Goal: Complete application form

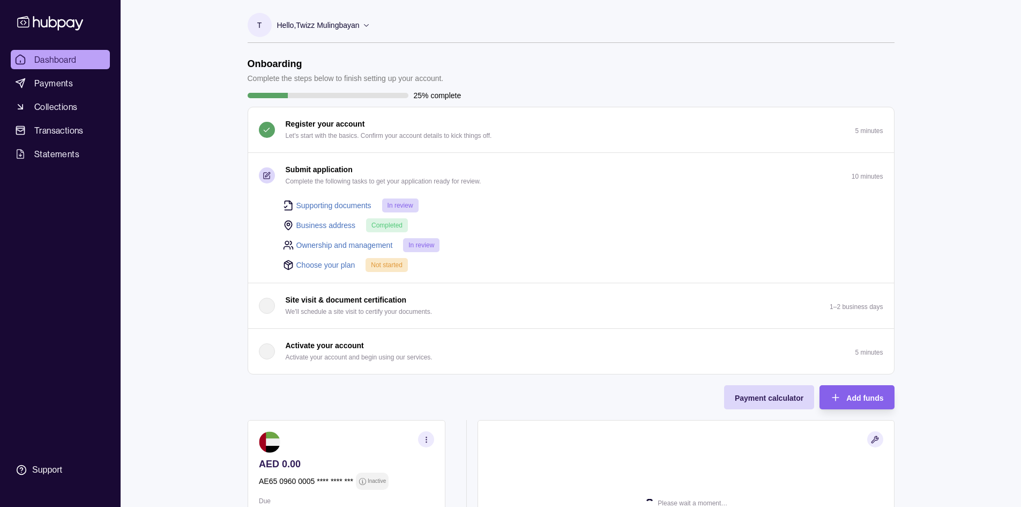
drag, startPoint x: 303, startPoint y: 265, endPoint x: 316, endPoint y: 305, distance: 41.2
click at [303, 265] on link "Choose your plan" at bounding box center [325, 265] width 59 height 12
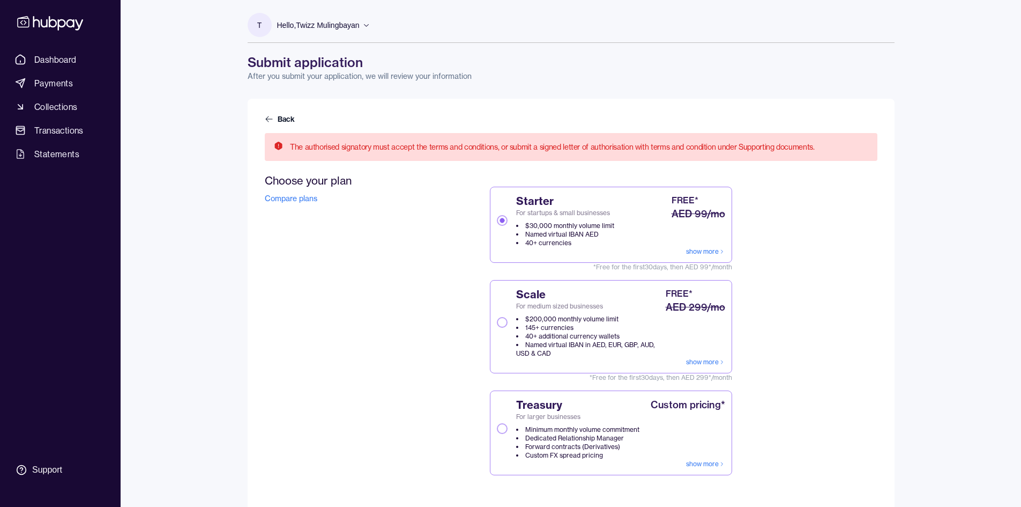
click at [498, 322] on button "Scale For medium sized businesses $200,000 monthly volume limit 145+ currencies…" at bounding box center [502, 322] width 11 height 11
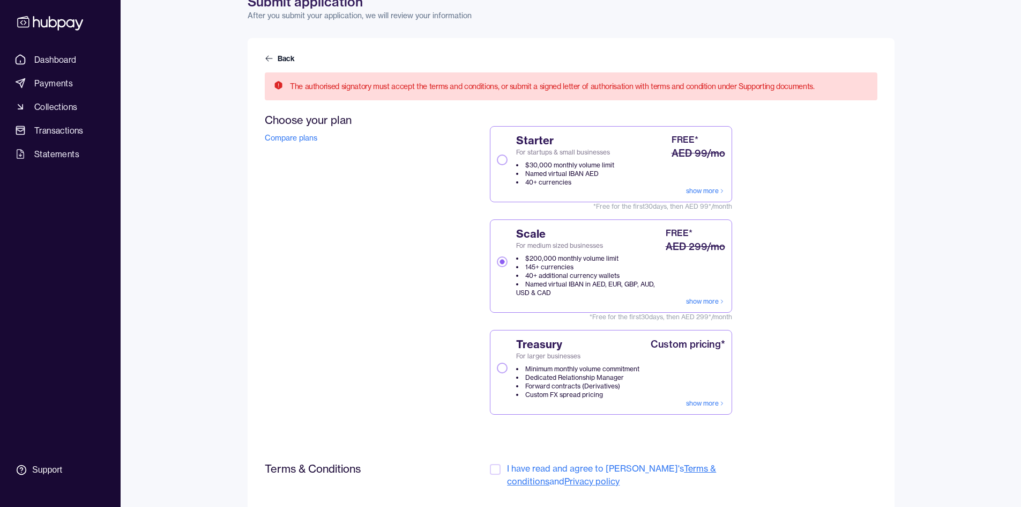
scroll to position [149, 0]
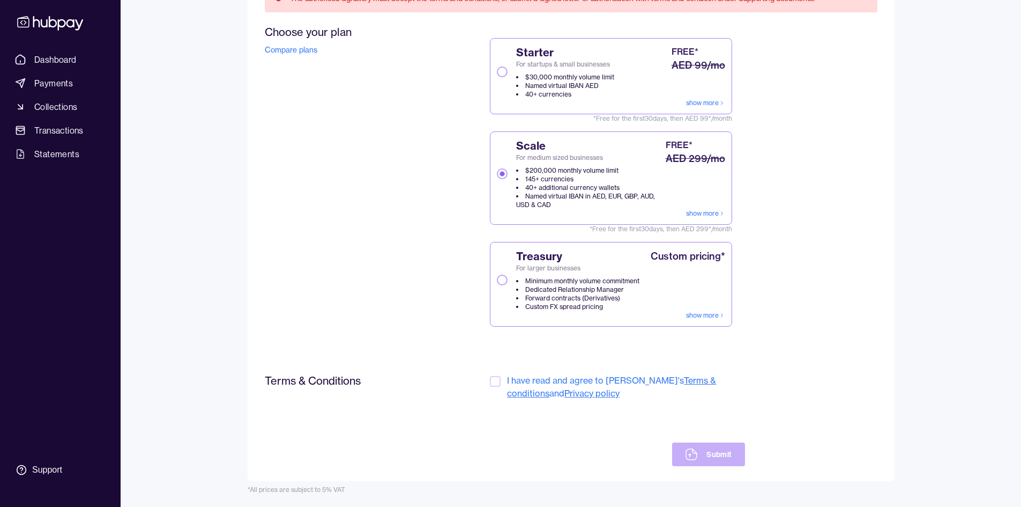
click at [565, 390] on link "Privacy policy" at bounding box center [592, 393] width 55 height 11
click at [660, 383] on link "Terms & conditions" at bounding box center [611, 387] width 209 height 24
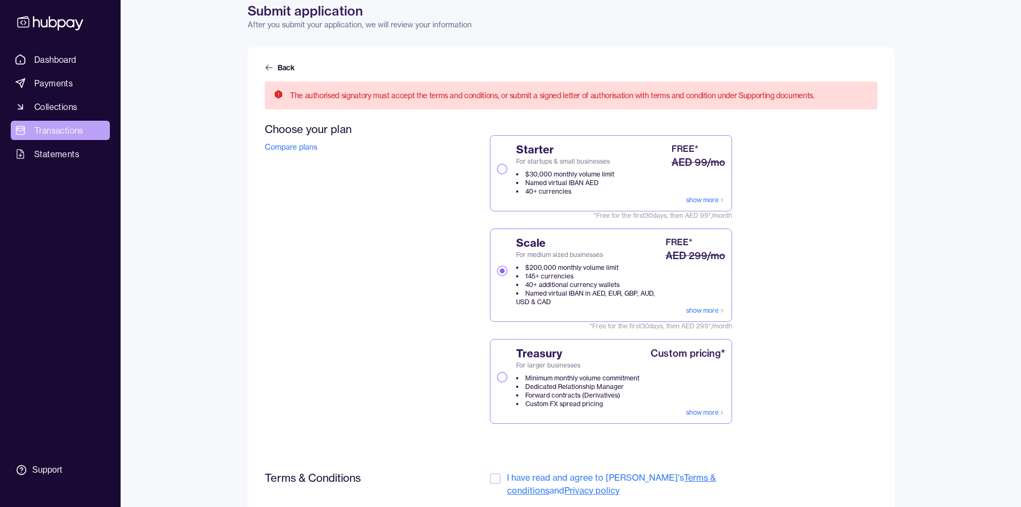
scroll to position [0, 0]
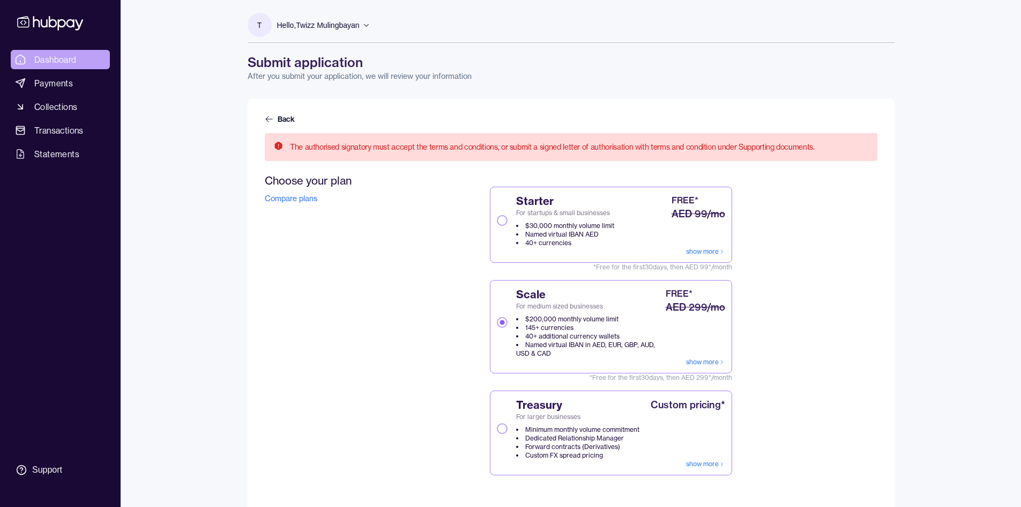
click at [53, 63] on span "Dashboard" at bounding box center [55, 59] width 42 height 13
click at [335, 14] on div "Hello, Twizz Mulingbayan" at bounding box center [323, 25] width 93 height 23
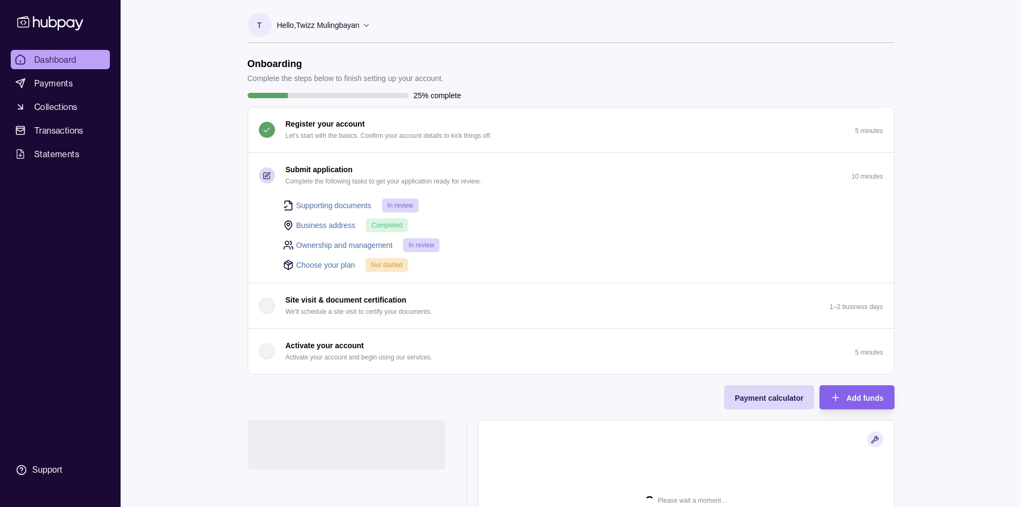
click at [351, 25] on p "Hello, Twizz Mulingbayan" at bounding box center [318, 25] width 83 height 12
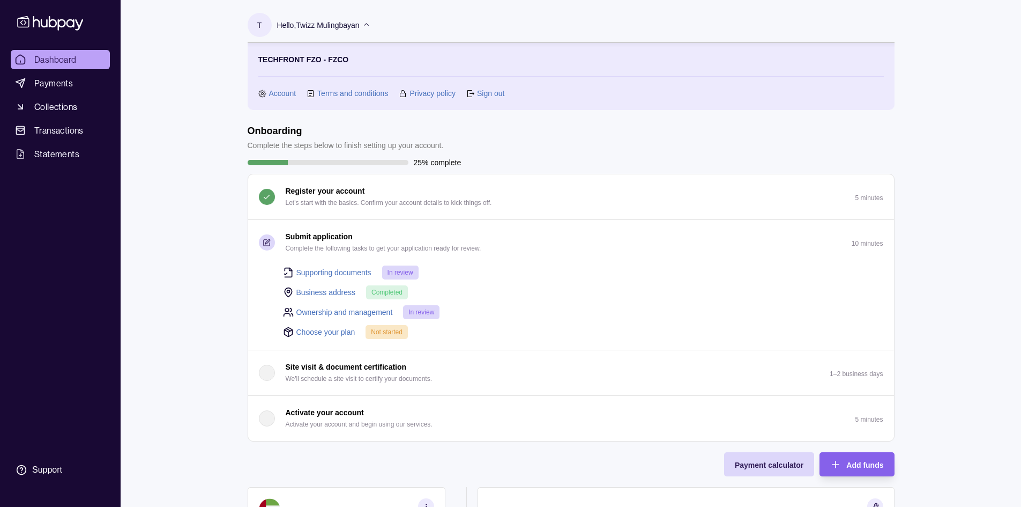
click at [488, 93] on link "Sign out" at bounding box center [490, 93] width 27 height 12
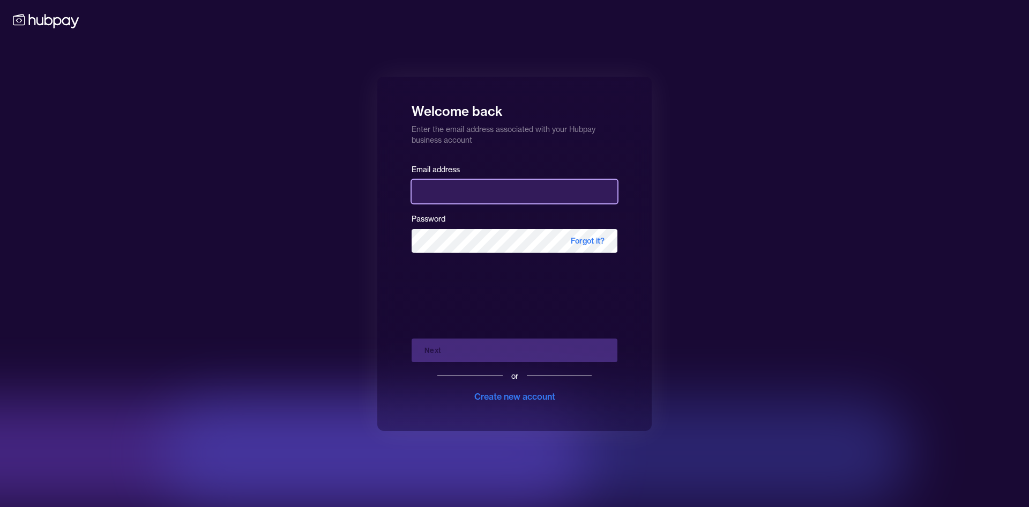
click at [458, 192] on input "email" at bounding box center [515, 192] width 206 height 24
paste input "**********"
type input "**********"
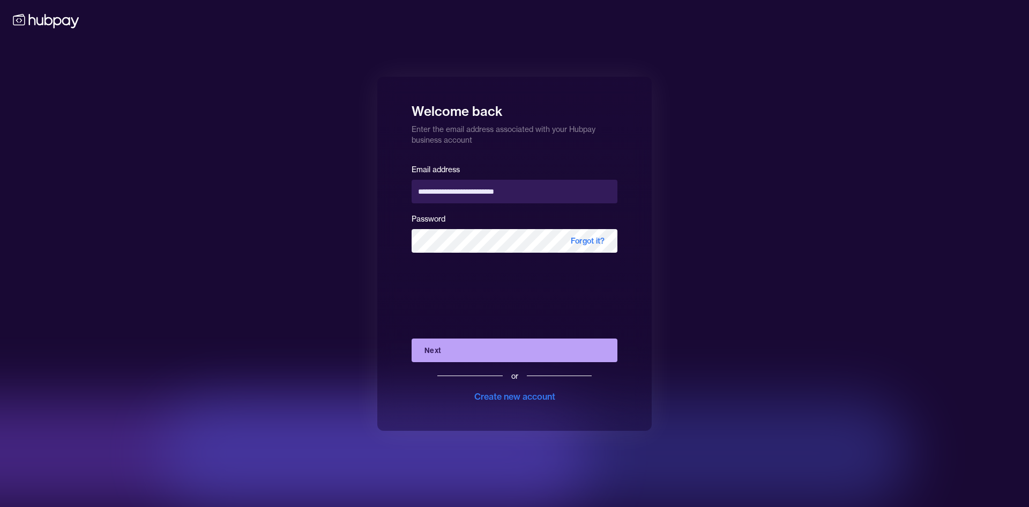
click at [357, 264] on div "**********" at bounding box center [514, 253] width 1029 height 507
click at [466, 346] on button "Next" at bounding box center [515, 350] width 206 height 24
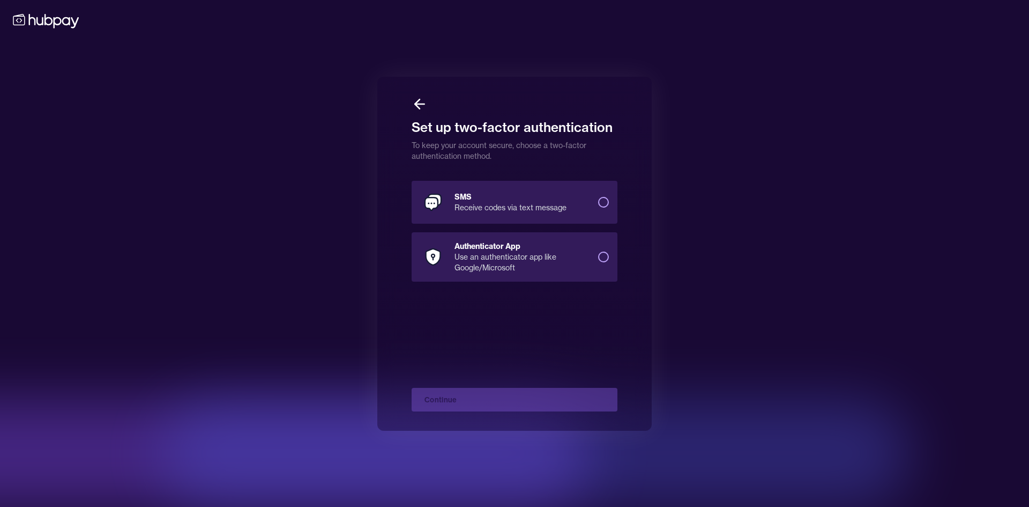
click at [573, 259] on div "Use an authenticator app like Google/Microsoft" at bounding box center [522, 261] width 135 height 21
click at [598, 259] on button "Authenticator App Use an authenticator app like Google/Microsoft" at bounding box center [603, 256] width 11 height 11
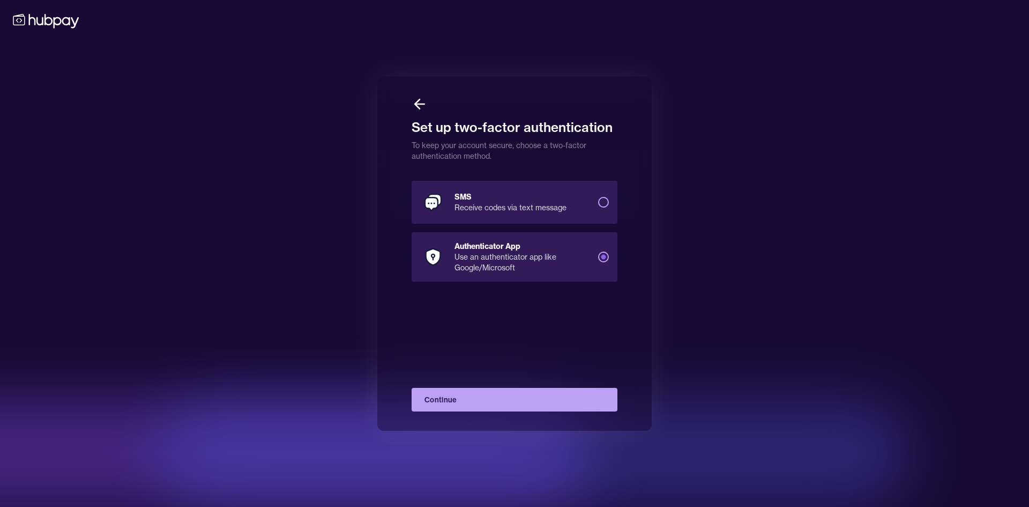
click at [539, 399] on button "Continue" at bounding box center [515, 400] width 206 height 24
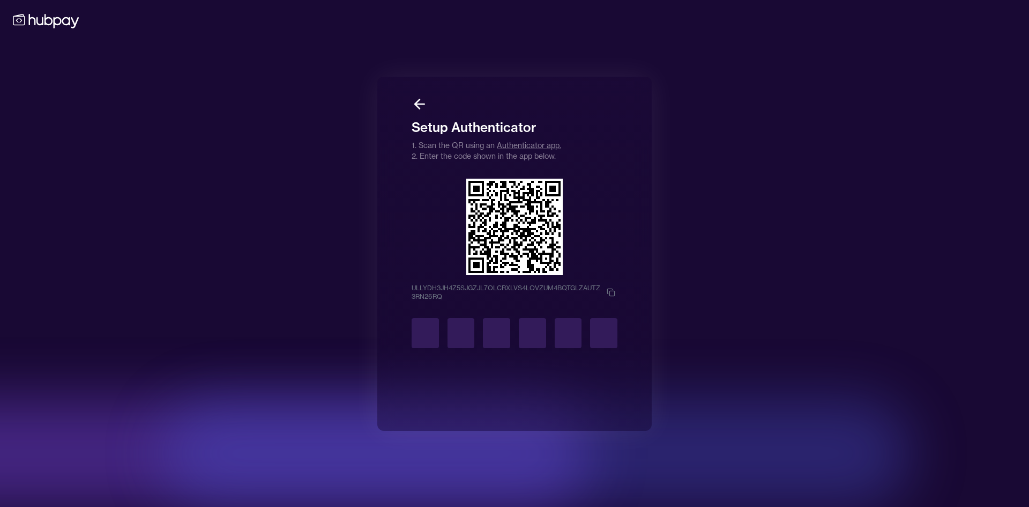
drag, startPoint x: 575, startPoint y: 235, endPoint x: 587, endPoint y: 281, distance: 47.6
click at [587, 506] on div at bounding box center [514, 507] width 1029 height 0
click at [425, 338] on input "text" at bounding box center [425, 333] width 27 height 30
click at [428, 327] on input "text" at bounding box center [425, 333] width 27 height 30
type input "*"
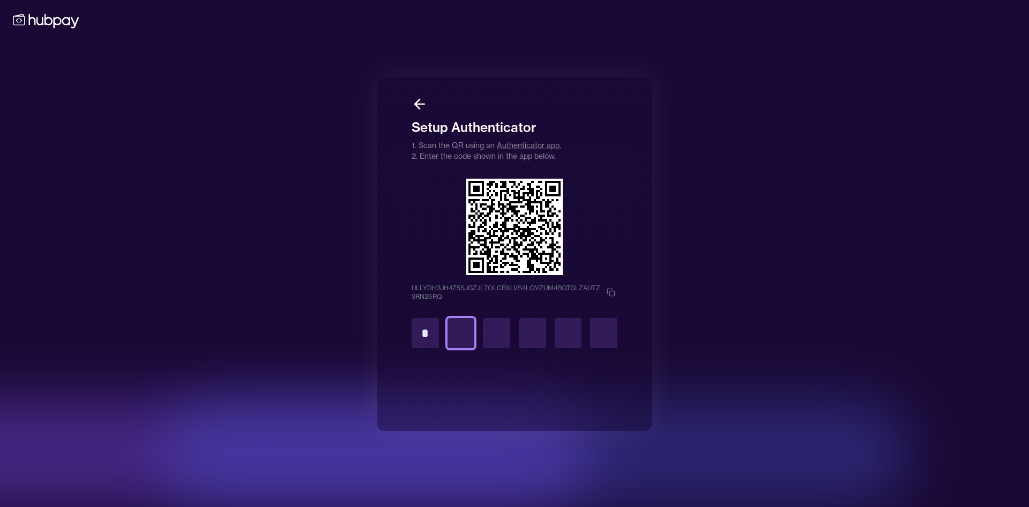
type input "*"
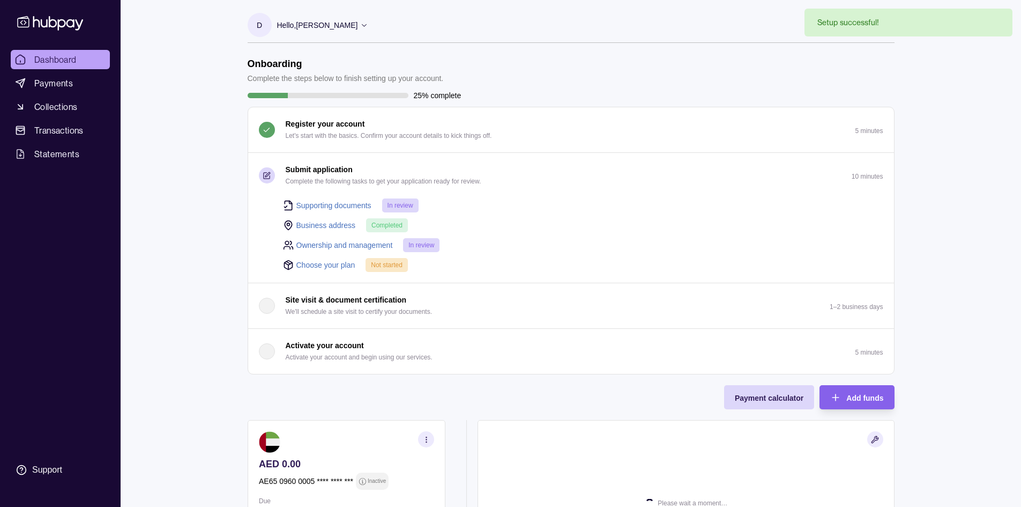
click at [310, 266] on link "Choose your plan" at bounding box center [325, 265] width 59 height 12
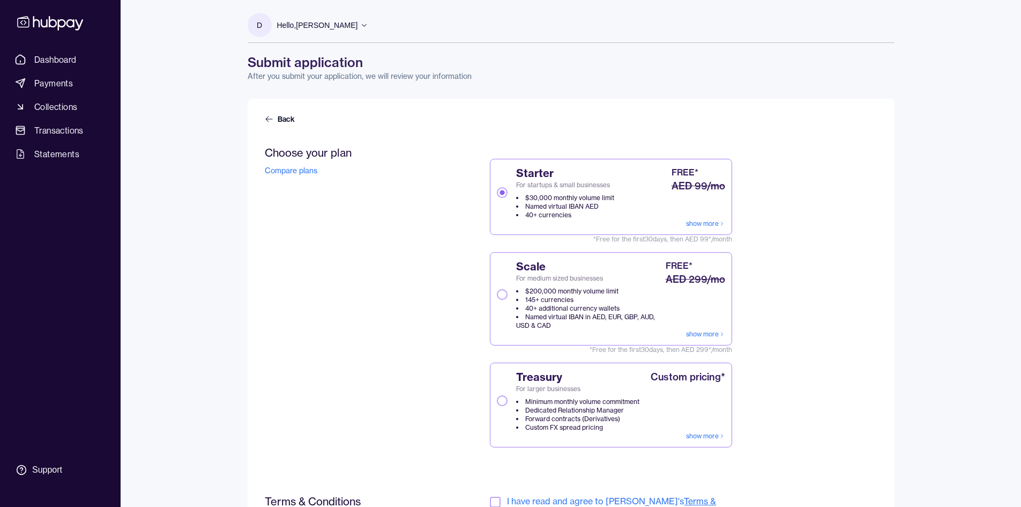
click at [503, 293] on button "Scale For medium sized businesses $200,000 monthly volume limit 145+ currencies…" at bounding box center [502, 294] width 11 height 11
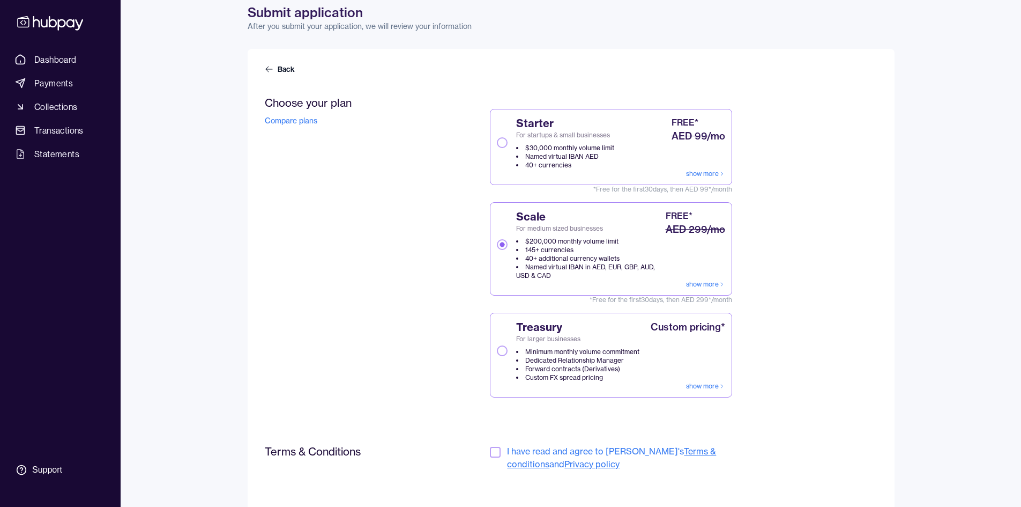
scroll to position [121, 0]
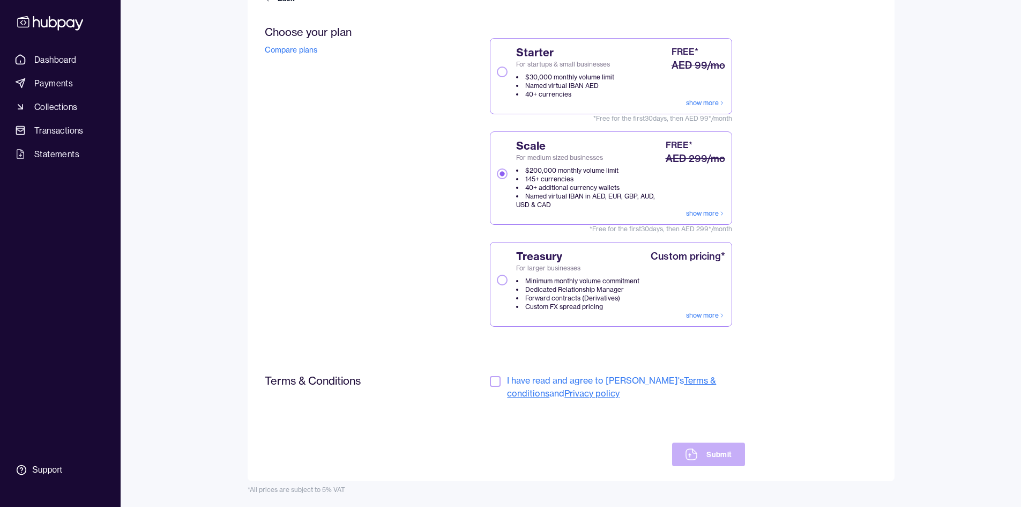
click at [497, 381] on button "button" at bounding box center [495, 381] width 11 height 11
click at [729, 455] on button "Submit" at bounding box center [708, 454] width 72 height 24
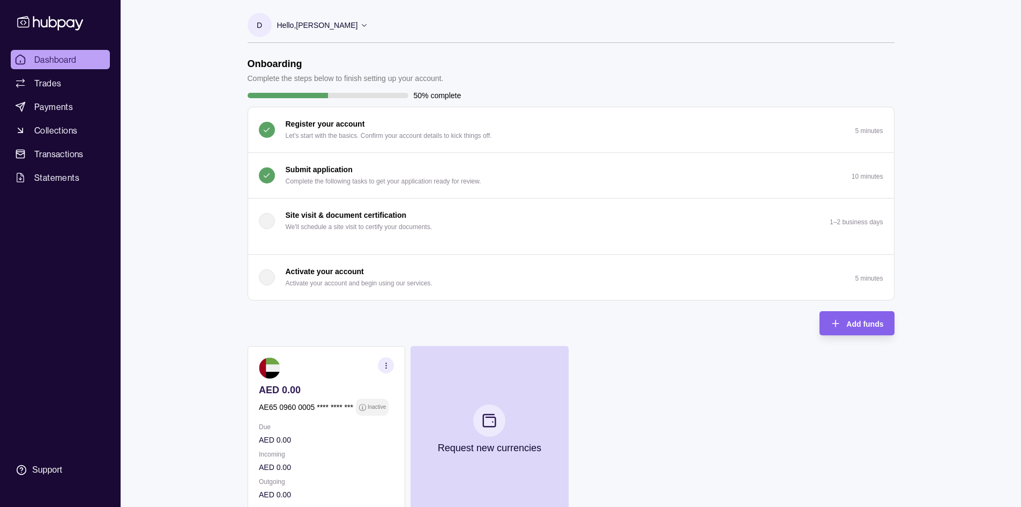
drag, startPoint x: 342, startPoint y: 176, endPoint x: 347, endPoint y: 190, distance: 14.9
click at [342, 176] on p "Complete the following tasks to get your application ready for review." at bounding box center [384, 181] width 196 height 12
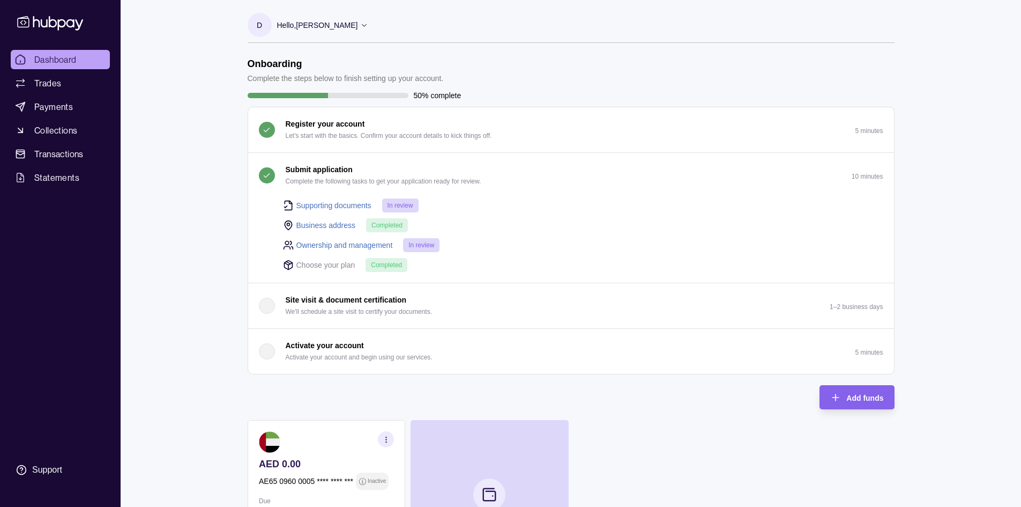
click at [328, 202] on link "Supporting documents" at bounding box center [333, 205] width 75 height 12
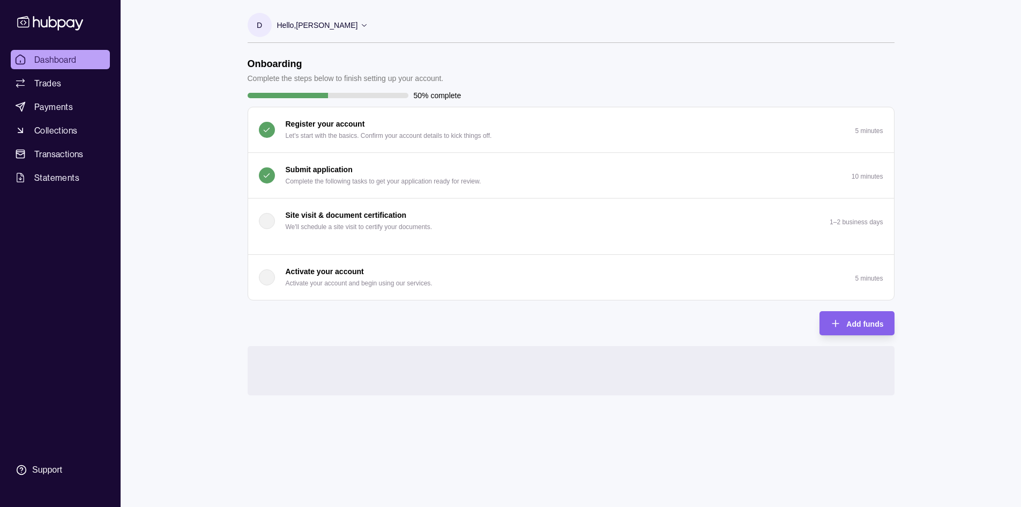
click at [335, 174] on p "Submit application" at bounding box center [319, 170] width 67 height 12
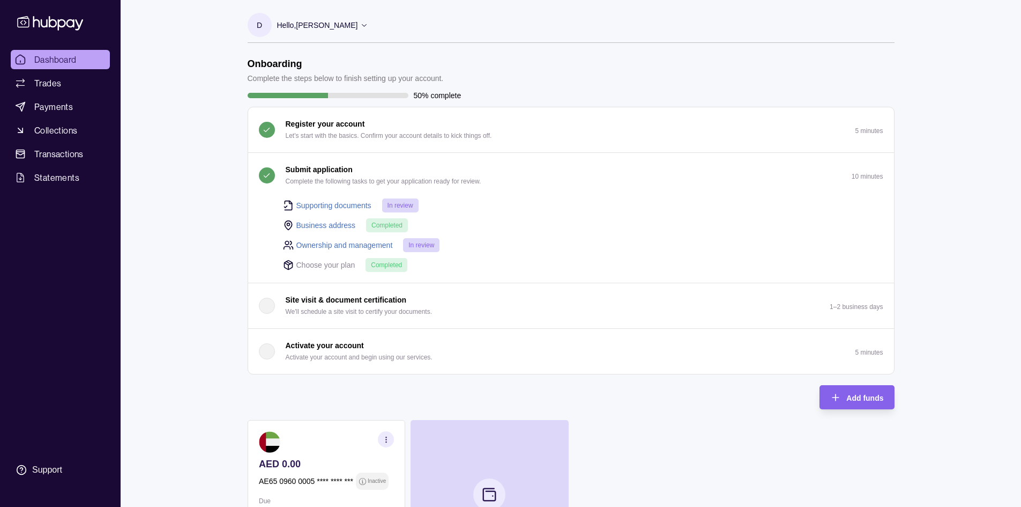
click at [360, 23] on icon at bounding box center [364, 25] width 8 height 8
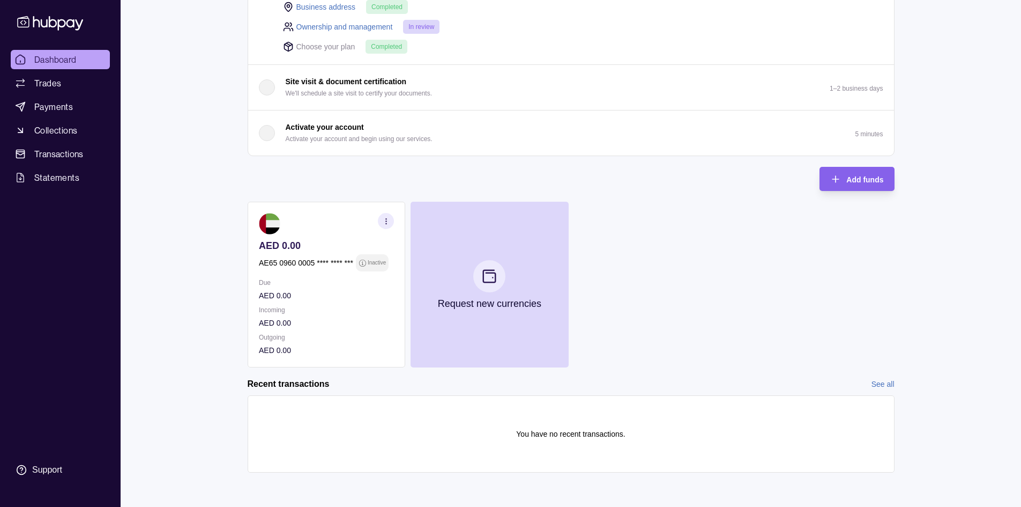
click at [275, 132] on div "Activate your account Activate your account and begin using our services." at bounding box center [346, 133] width 174 height 24
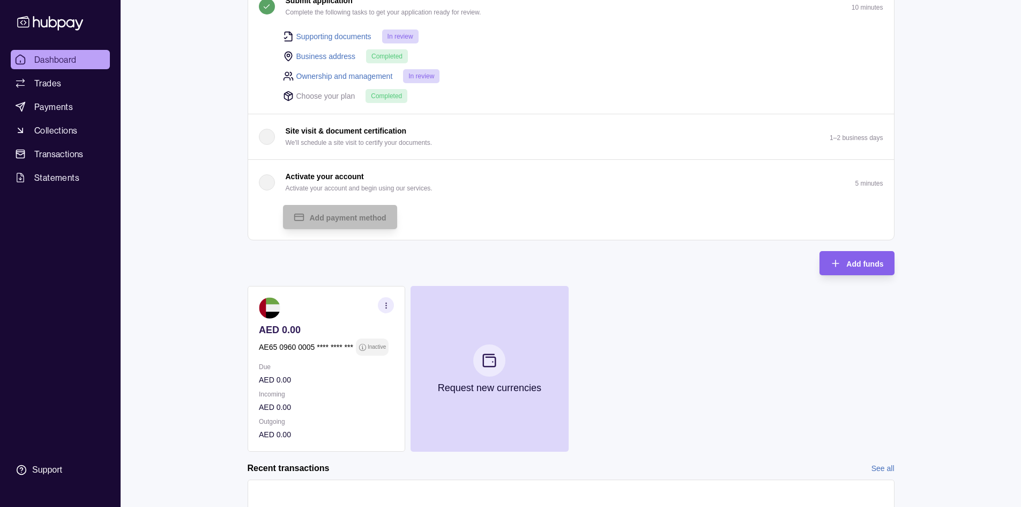
scroll to position [235, 0]
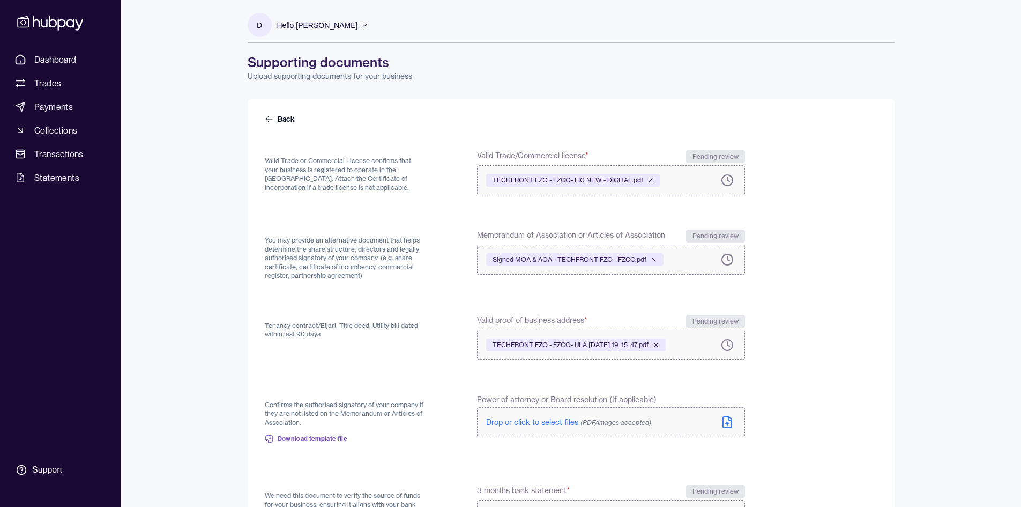
click at [725, 156] on div "Pending review" at bounding box center [715, 156] width 59 height 13
